Goal: Find specific page/section: Find specific page/section

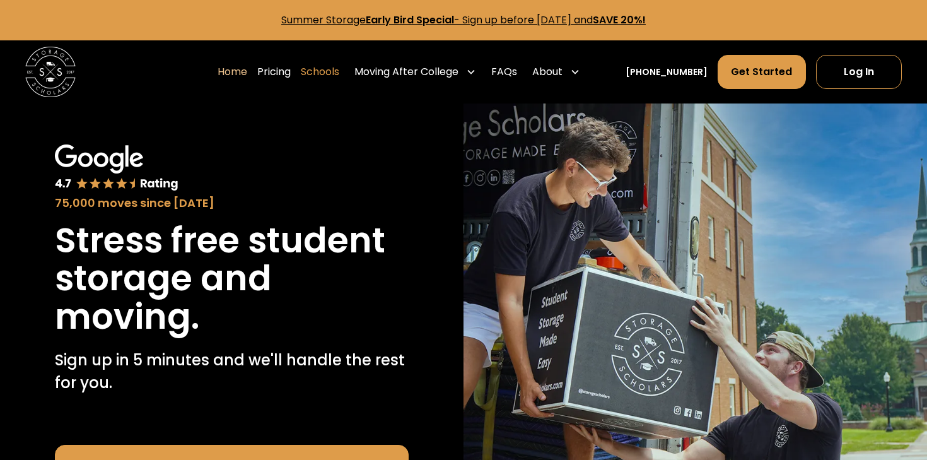
click at [339, 71] on link "Schools" at bounding box center [320, 71] width 38 height 35
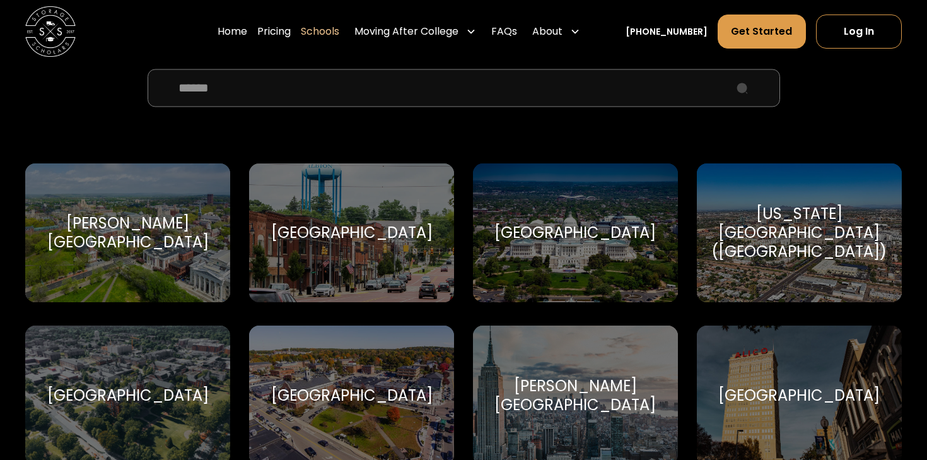
scroll to position [480, 0]
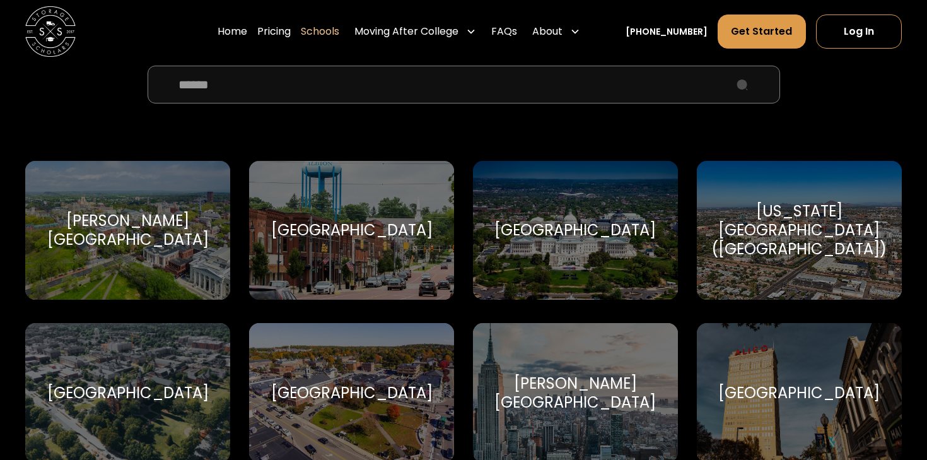
click at [345, 92] on input "School Select Form" at bounding box center [464, 85] width 632 height 38
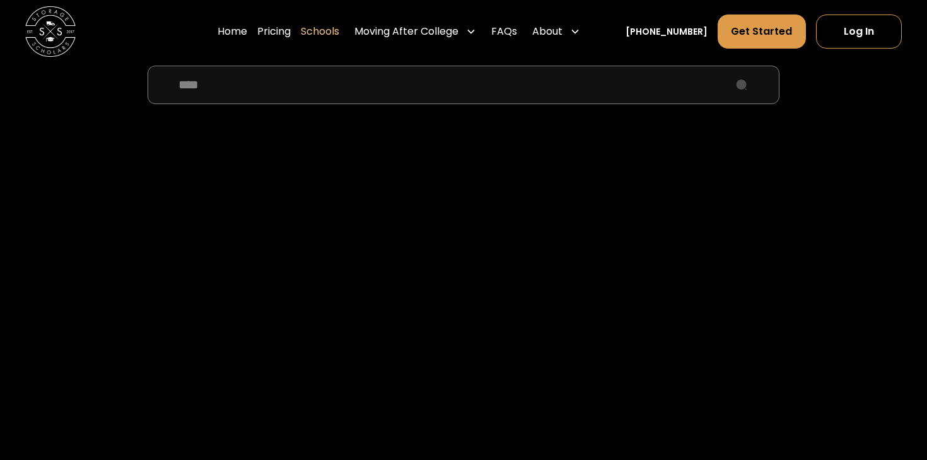
type input "*****"
